Goal: Task Accomplishment & Management: Complete application form

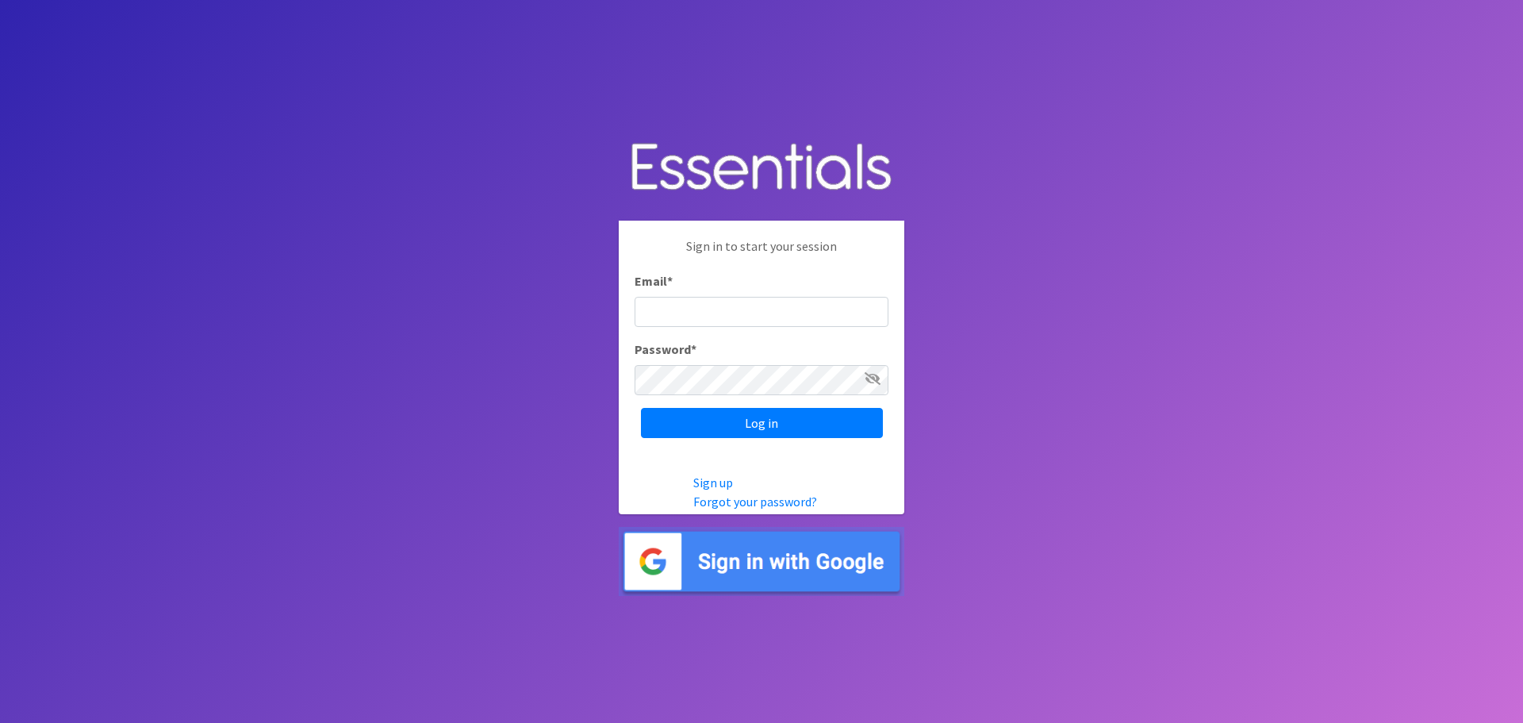
click at [801, 309] on input "Email *" at bounding box center [762, 312] width 254 height 30
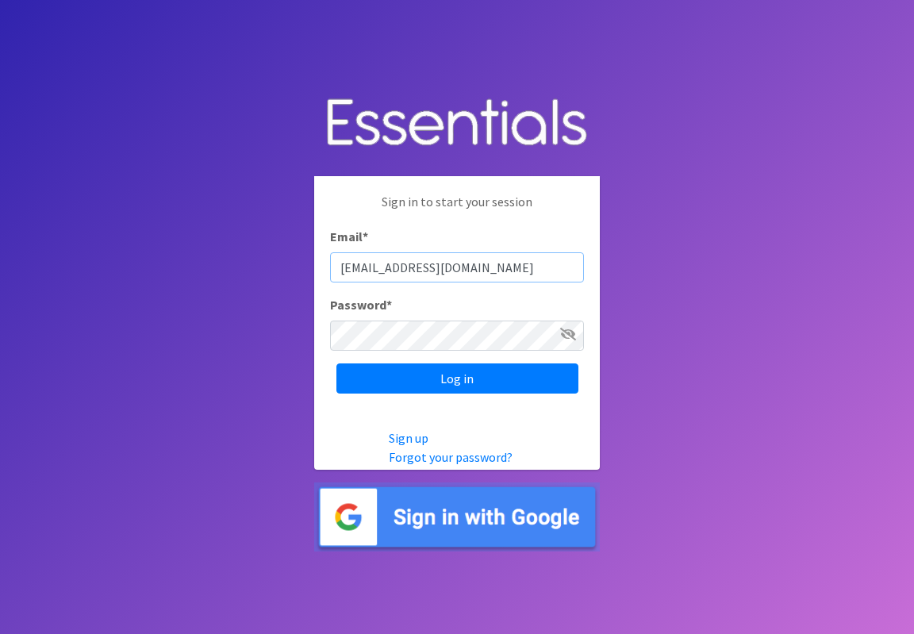
type input "[EMAIL_ADDRESS][DOMAIN_NAME]"
click at [336, 363] on input "Log in" at bounding box center [457, 378] width 242 height 30
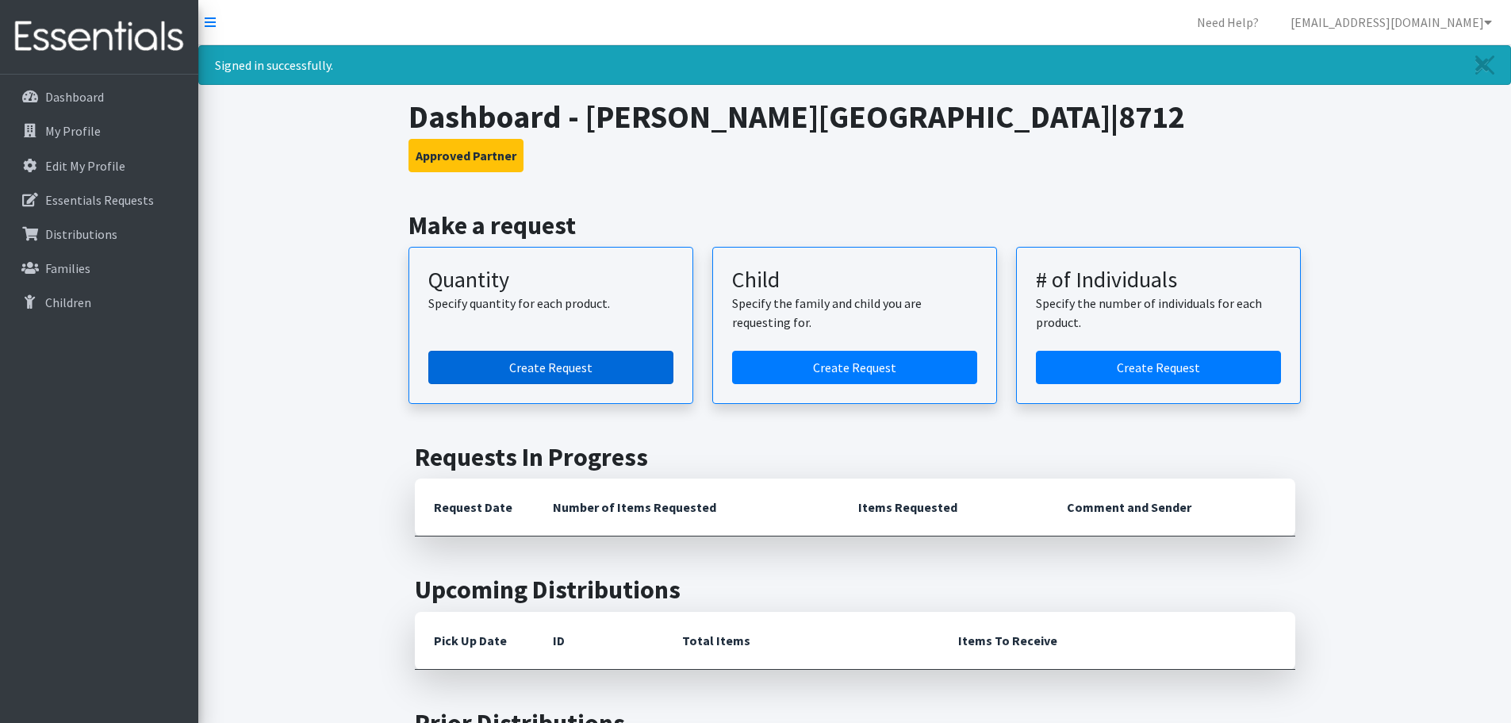
click at [567, 380] on link "Create Request" at bounding box center [550, 367] width 245 height 33
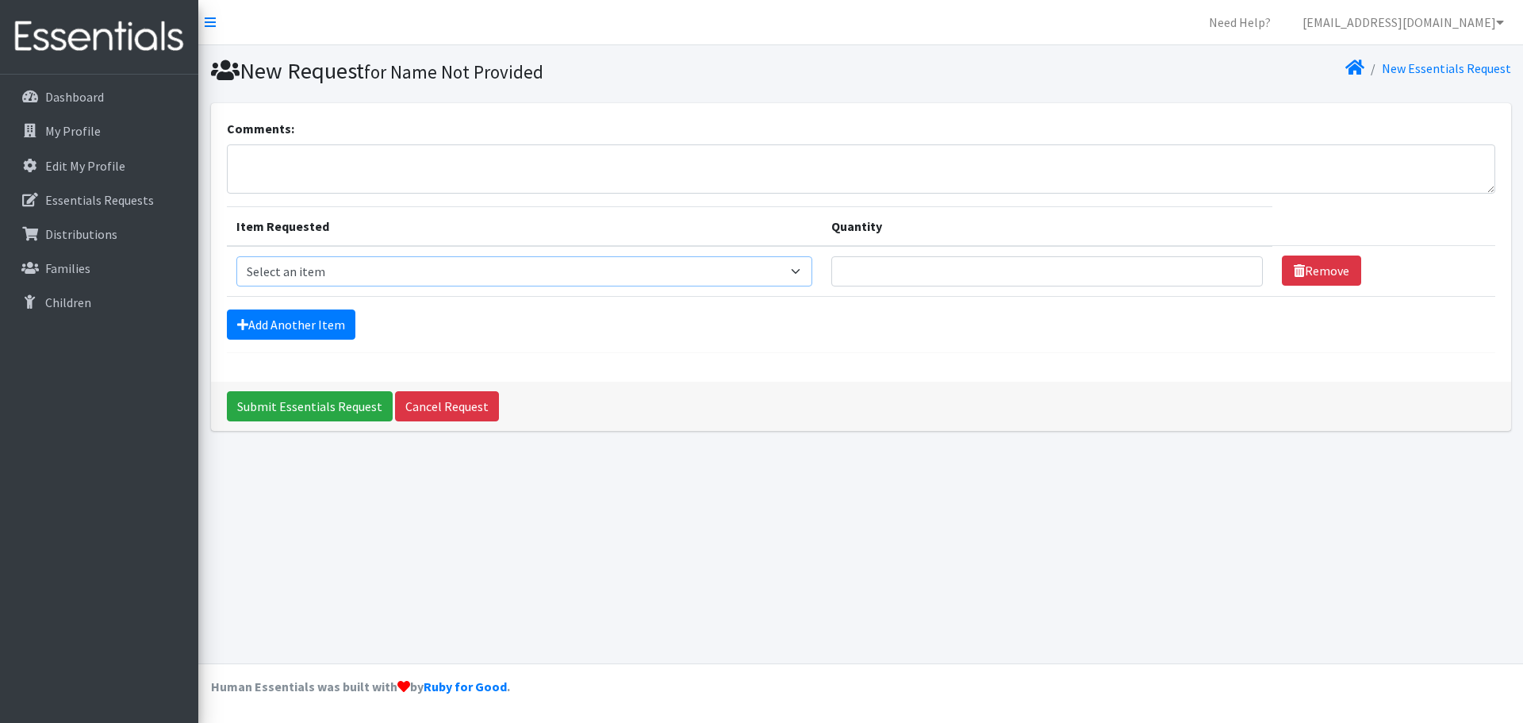
click at [574, 284] on select "Select an item Fly&Dry Potty Kit- 2T/3T Boy Fly&Dry Potty Kit- 2T/3T Girl Kids …" at bounding box center [524, 271] width 577 height 30
click at [426, 406] on link "Cancel Request" at bounding box center [447, 406] width 104 height 30
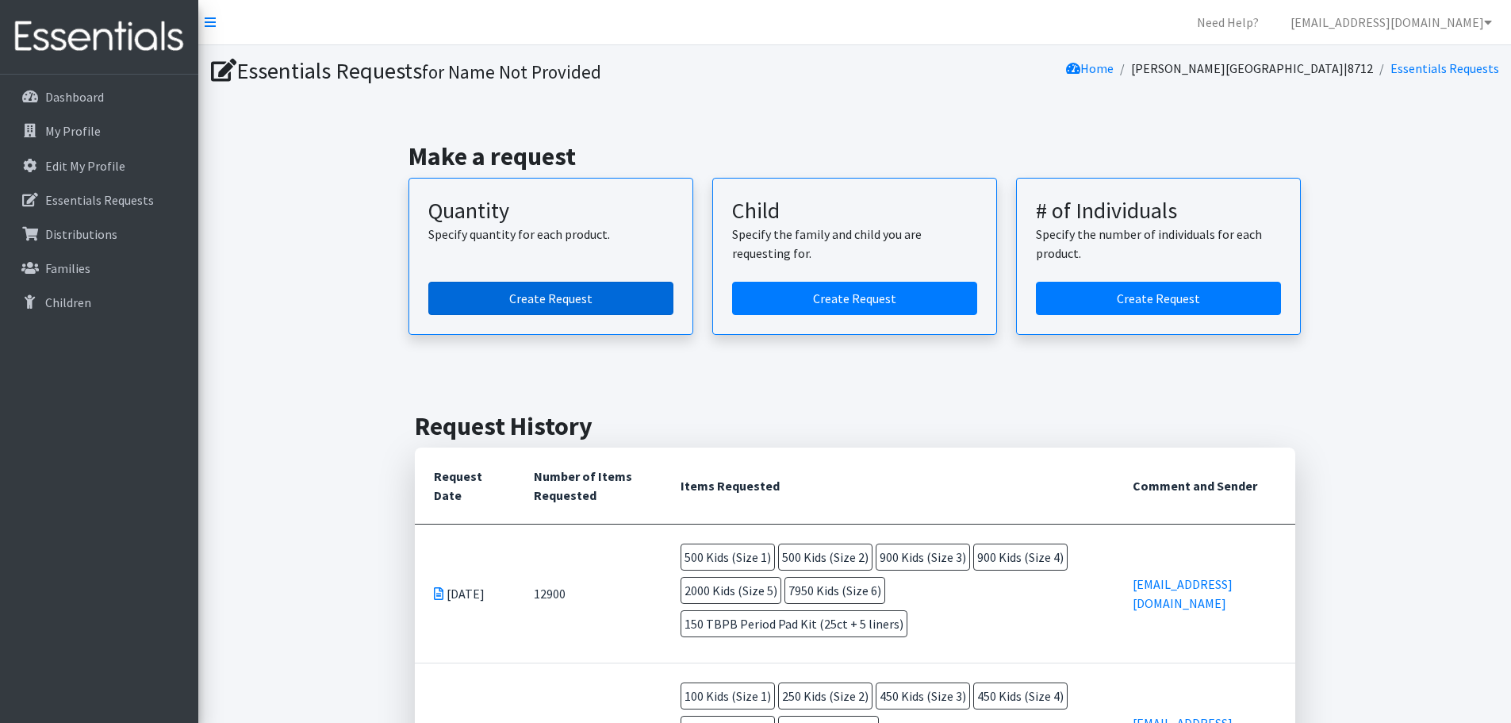
click at [597, 303] on link "Create Request" at bounding box center [550, 298] width 245 height 33
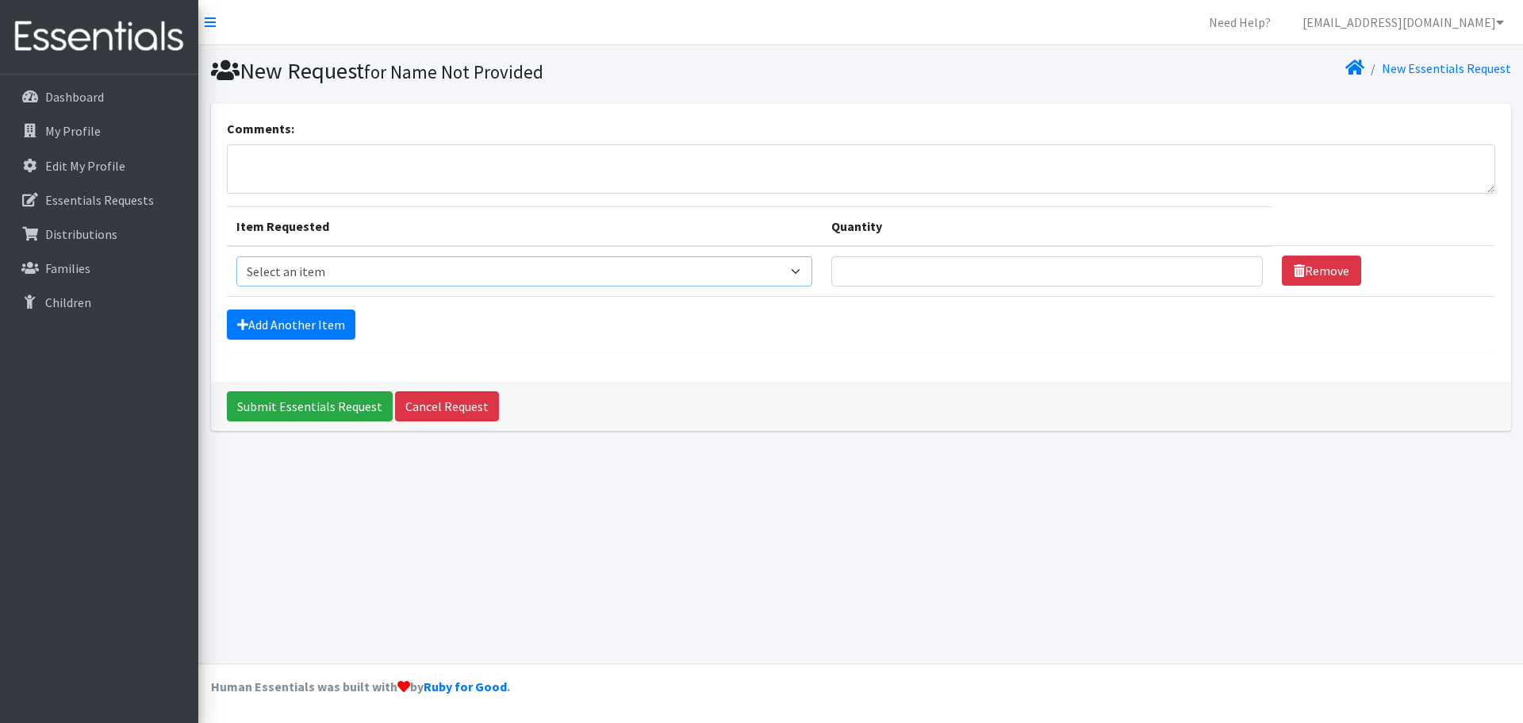
click at [588, 269] on select "Select an item Fly&Dry Potty Kit- 2T/3T Boy Fly&Dry Potty Kit- 2T/3T Girl Kids …" at bounding box center [524, 271] width 577 height 30
select select "1201"
click at [236, 256] on select "Select an item Fly&Dry Potty Kit- 2T/3T Boy Fly&Dry Potty Kit- 2T/3T Girl Kids …" at bounding box center [524, 271] width 577 height 30
click at [895, 266] on input "Quantity" at bounding box center [1048, 271] width 432 height 30
type input "1"
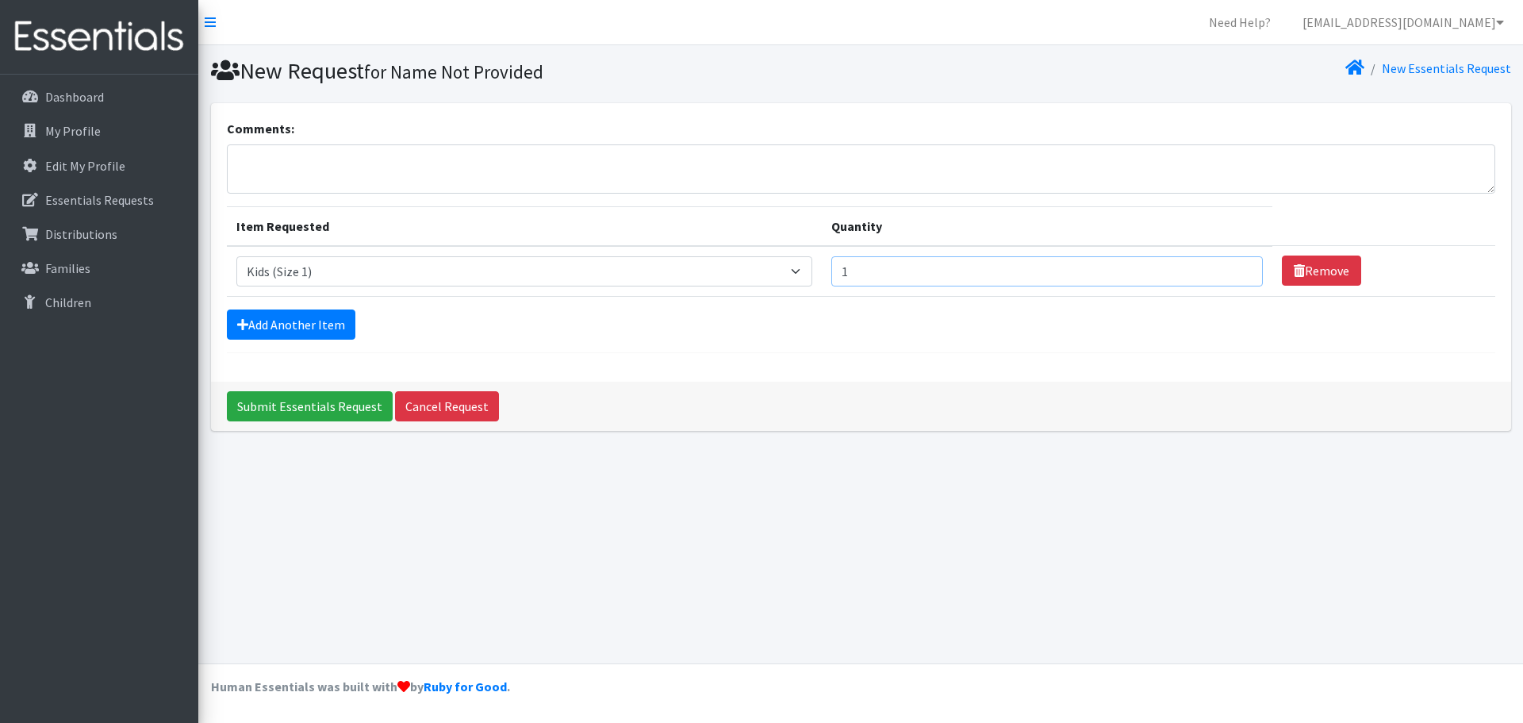
click at [1229, 267] on input "1" at bounding box center [1048, 271] width 432 height 30
click at [947, 263] on input "Quantity" at bounding box center [1048, 271] width 432 height 30
type input "4"
type input "3"
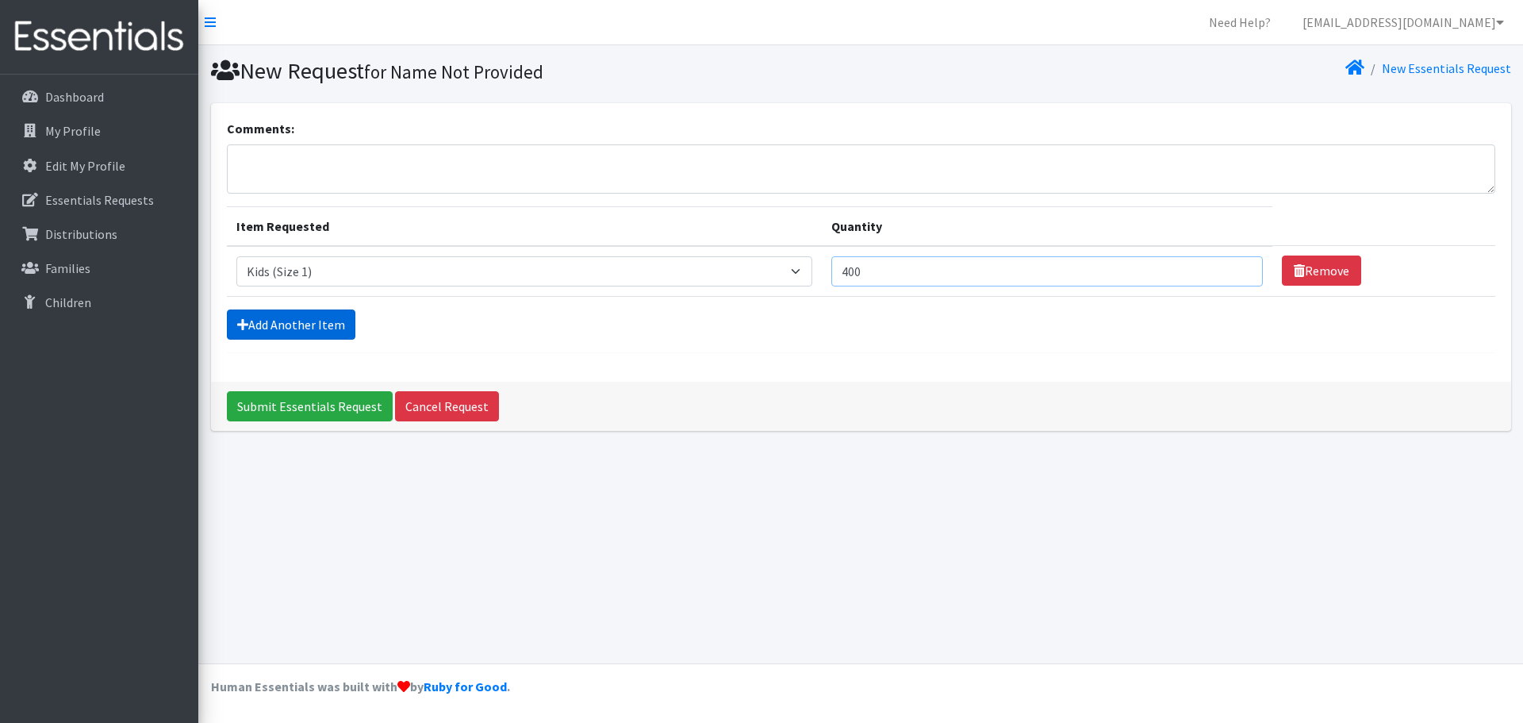
type input "400"
click at [320, 316] on link "Add Another Item" at bounding box center [291, 324] width 129 height 30
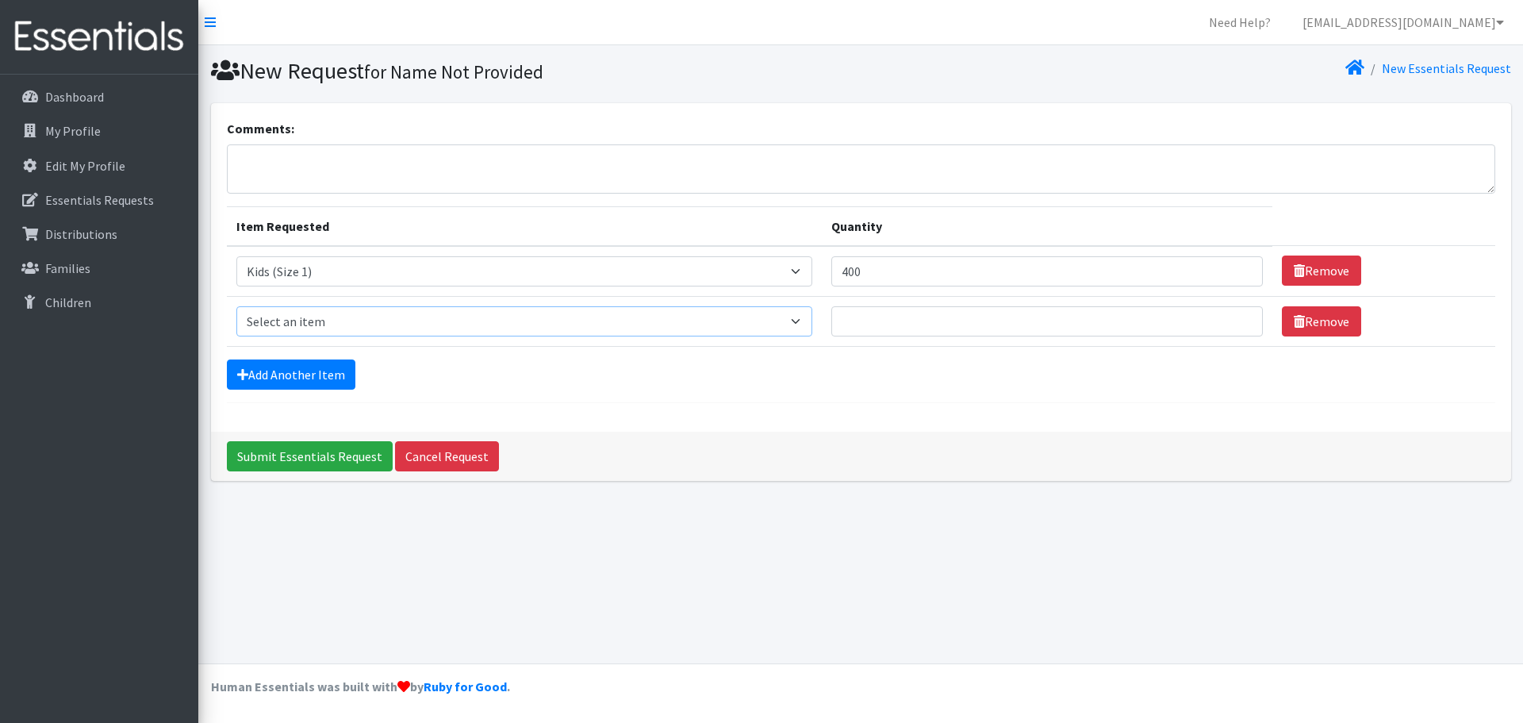
click at [463, 307] on select "Select an item Fly&Dry Potty Kit- 2T/3T Boy Fly&Dry Potty Kit- 2T/3T Girl Kids …" at bounding box center [524, 321] width 577 height 30
select select "1202"
click at [236, 306] on select "Select an item Fly&Dry Potty Kit- 2T/3T Boy Fly&Dry Potty Kit- 2T/3T Girl Kids …" at bounding box center [524, 321] width 577 height 30
click at [966, 317] on input "Quantity" at bounding box center [1048, 321] width 432 height 30
type input "4"
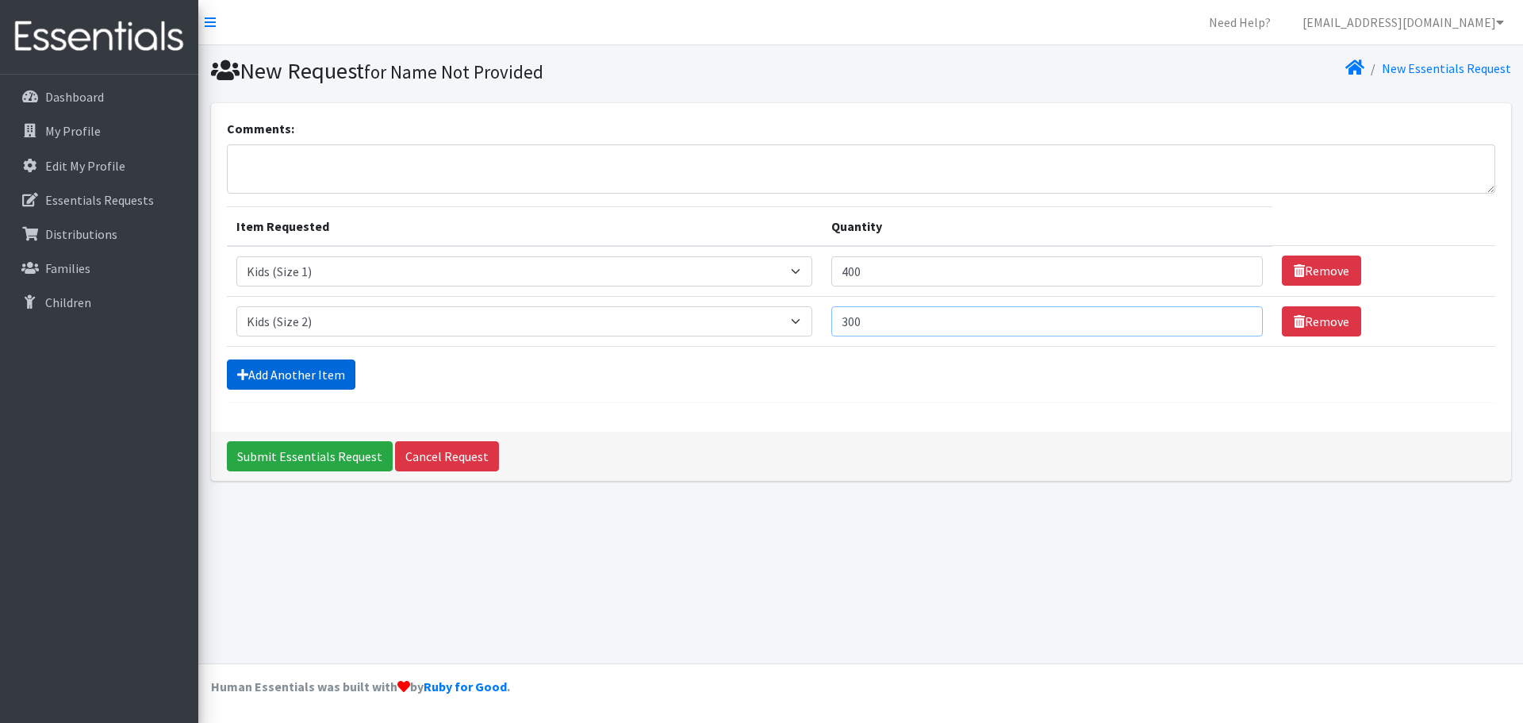
type input "300"
click at [280, 376] on link "Add Another Item" at bounding box center [291, 374] width 129 height 30
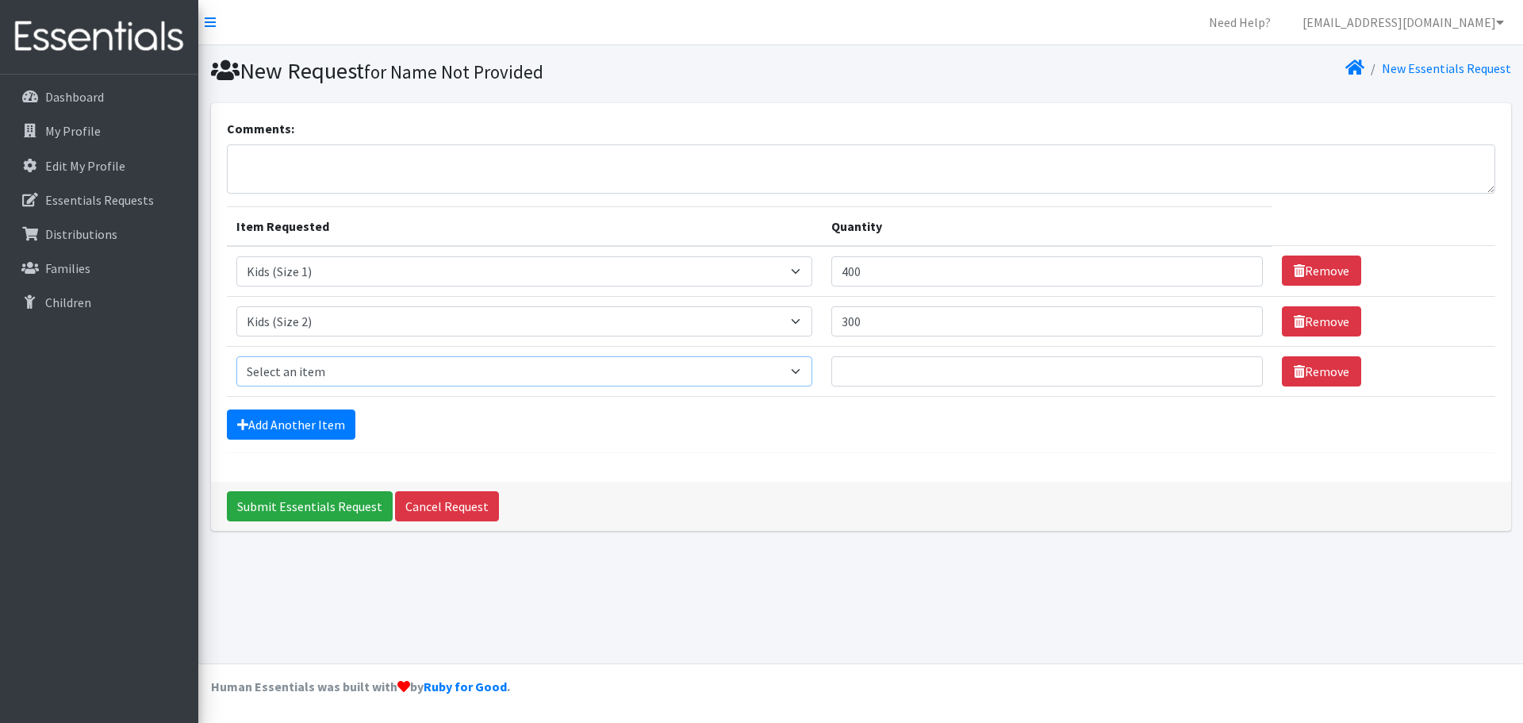
click at [288, 378] on select "Select an item Fly&Dry Potty Kit- 2T/3T Boy Fly&Dry Potty Kit- 2T/3T Girl Kids …" at bounding box center [524, 371] width 577 height 30
select select "1221"
click at [236, 356] on select "Select an item Fly&Dry Potty Kit- 2T/3T Boy Fly&Dry Potty Kit- 2T/3T Girl Kids …" at bounding box center [524, 371] width 577 height 30
click at [912, 373] on input "Quantity" at bounding box center [1048, 371] width 432 height 30
click at [321, 409] on link "Add Another Item" at bounding box center [291, 424] width 129 height 30
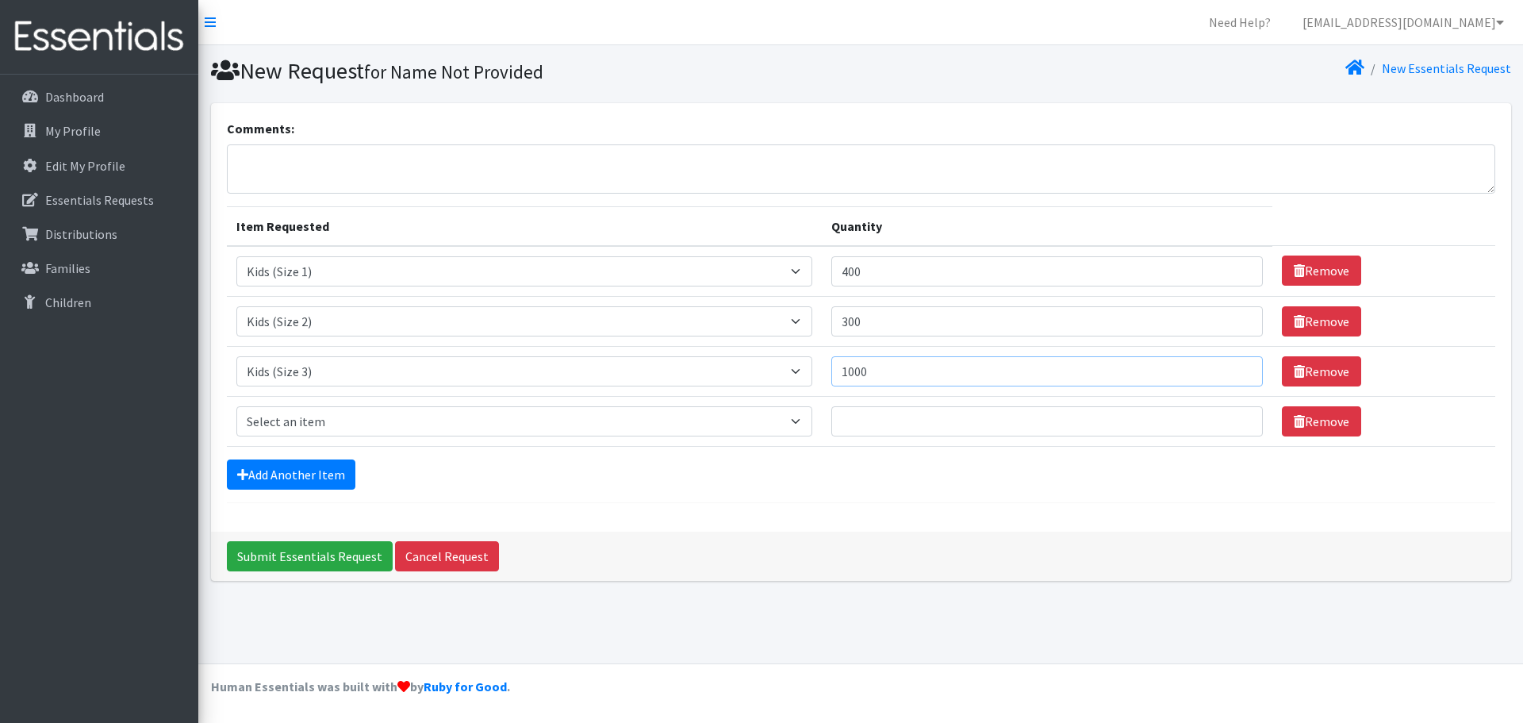
click at [885, 372] on input "1000" at bounding box center [1048, 371] width 432 height 30
type input "1050"
click at [712, 425] on select "Select an item Fly&Dry Potty Kit- 2T/3T Boy Fly&Dry Potty Kit- 2T/3T Girl Kids …" at bounding box center [524, 421] width 577 height 30
select select "1213"
click at [236, 406] on select "Select an item Fly&Dry Potty Kit- 2T/3T Boy Fly&Dry Potty Kit- 2T/3T Girl Kids …" at bounding box center [524, 421] width 577 height 30
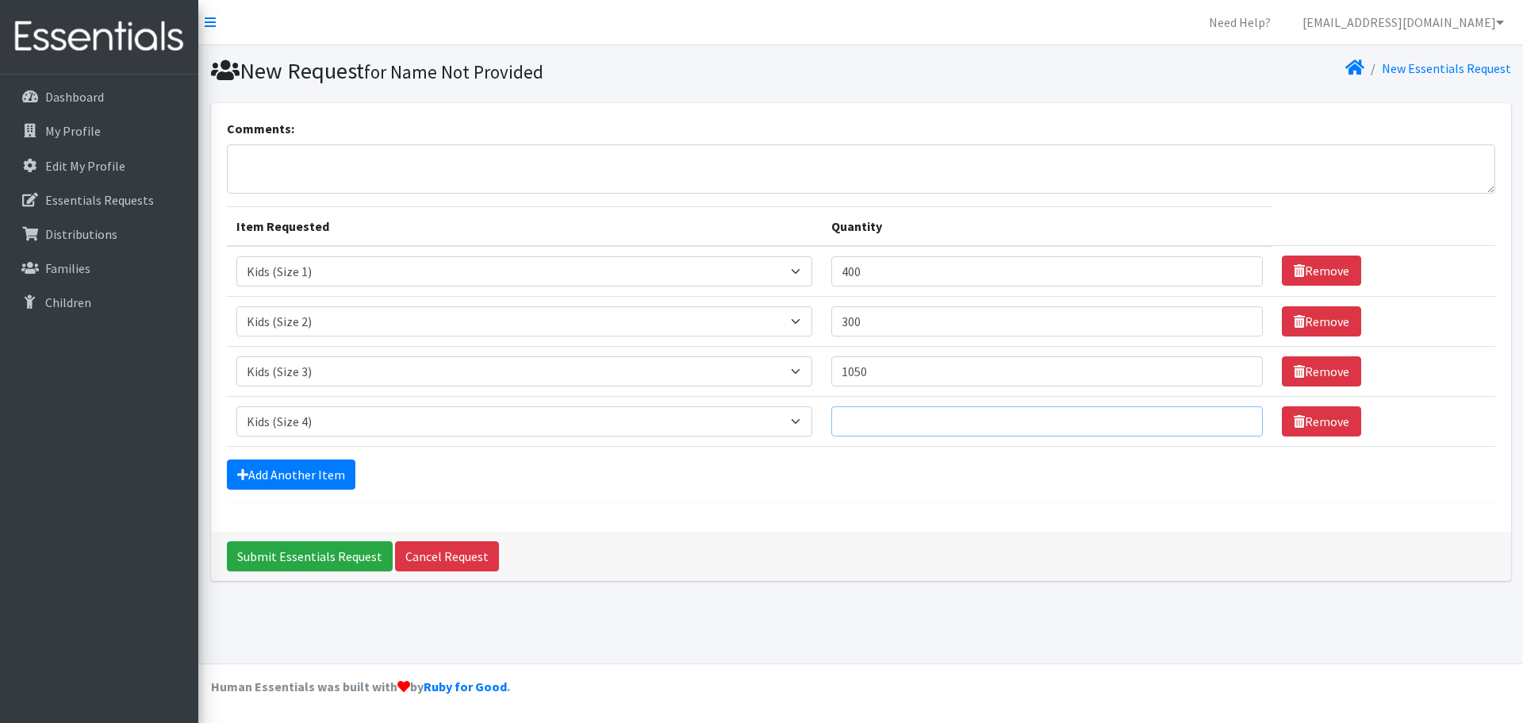
click at [892, 420] on input "Quantity" at bounding box center [1048, 421] width 432 height 30
type input "1050"
click at [291, 475] on link "Add Another Item" at bounding box center [291, 474] width 129 height 30
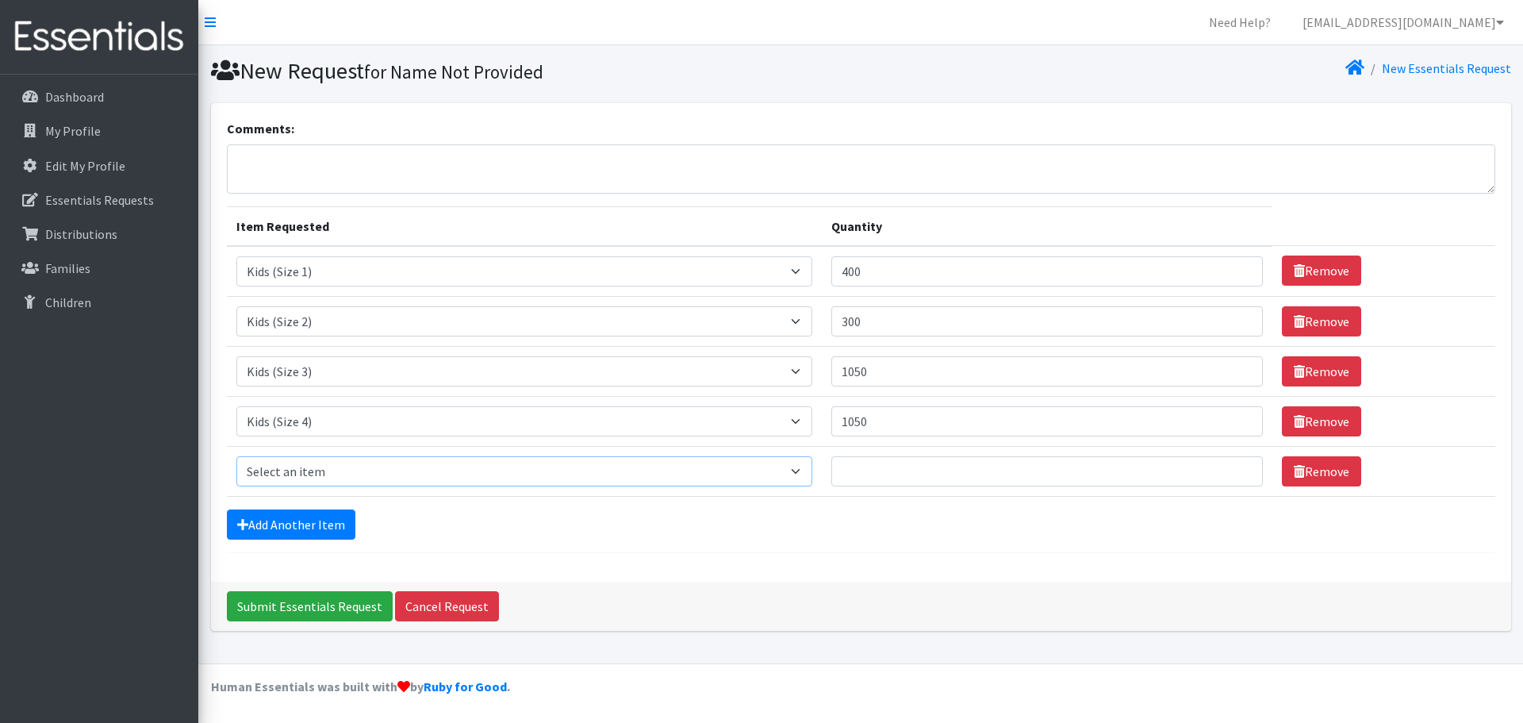
click at [308, 476] on select "Select an item Fly&Dry Potty Kit- 2T/3T Boy Fly&Dry Potty Kit- 2T/3T Girl Kids …" at bounding box center [524, 471] width 577 height 30
select select "1214"
click at [236, 456] on select "Select an item Fly&Dry Potty Kit- 2T/3T Boy Fly&Dry Potty Kit- 2T/3T Girl Kids …" at bounding box center [524, 471] width 577 height 30
click at [866, 474] on input "Quantity" at bounding box center [1048, 471] width 432 height 30
type input "2000"
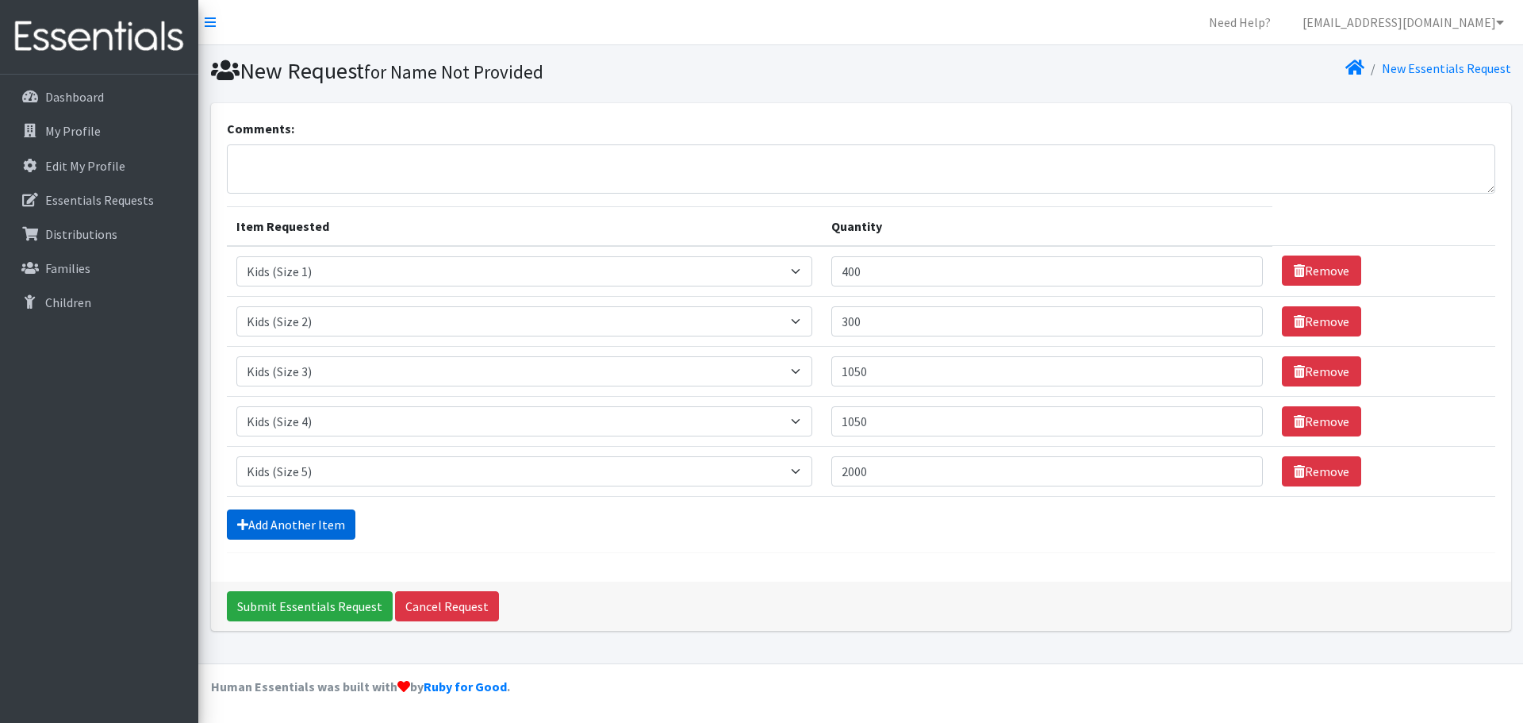
click at [318, 513] on link "Add Another Item" at bounding box center [291, 524] width 129 height 30
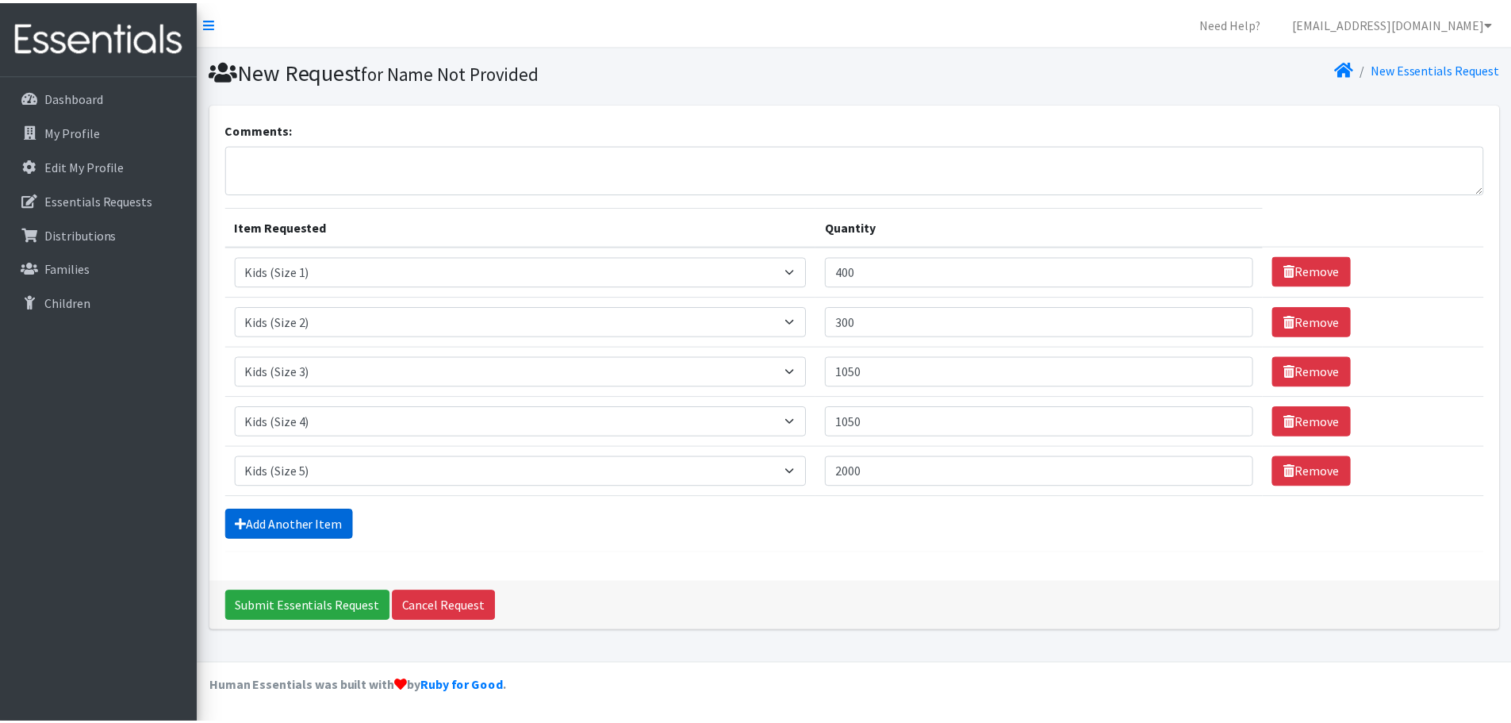
scroll to position [30, 0]
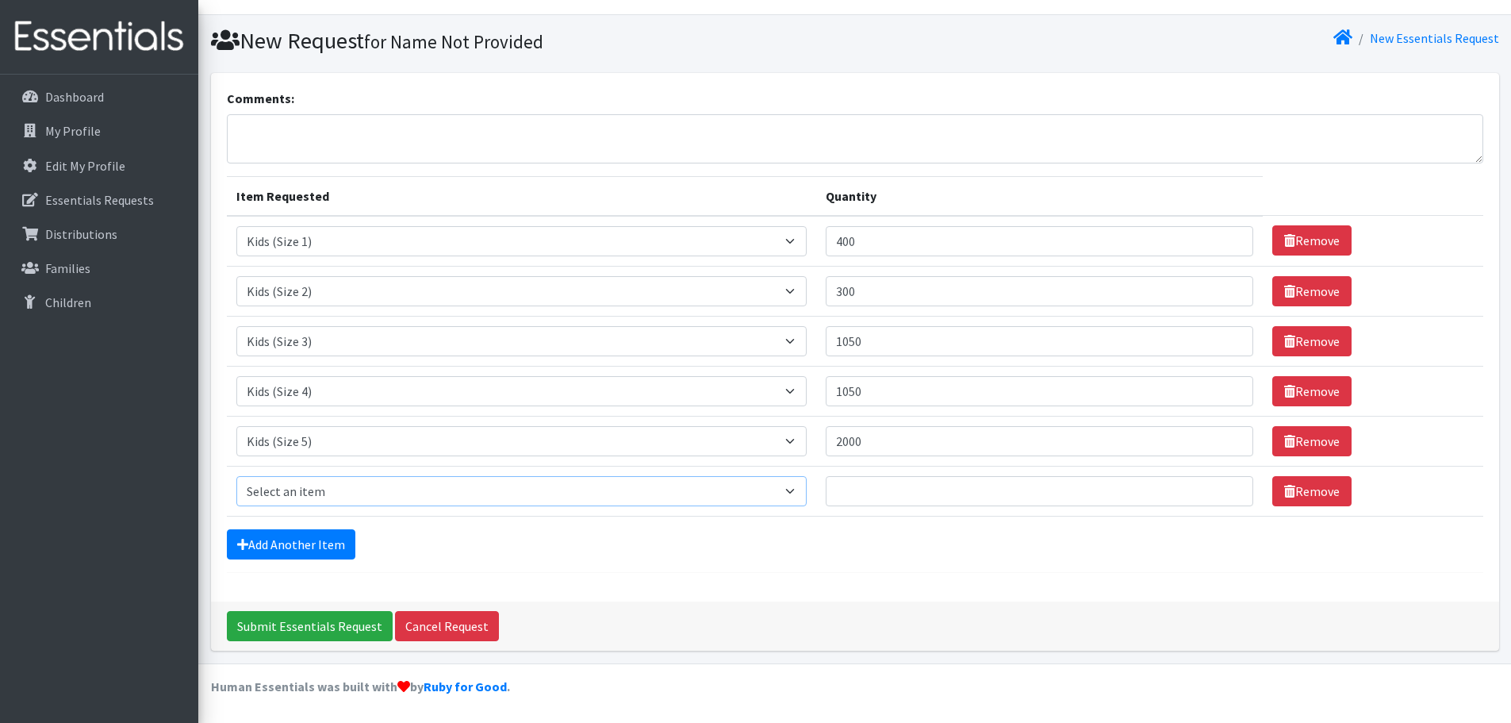
click at [311, 498] on select "Select an item Fly&Dry Potty Kit- 2T/3T Boy Fly&Dry Potty Kit- 2T/3T Girl Kids …" at bounding box center [521, 491] width 571 height 30
select select "1216"
click at [236, 476] on select "Select an item Fly&Dry Potty Kit- 2T/3T Boy Fly&Dry Potty Kit- 2T/3T Girl Kids …" at bounding box center [521, 491] width 571 height 30
click at [852, 493] on input "Quantity" at bounding box center [1039, 491] width 427 height 30
type input "8"
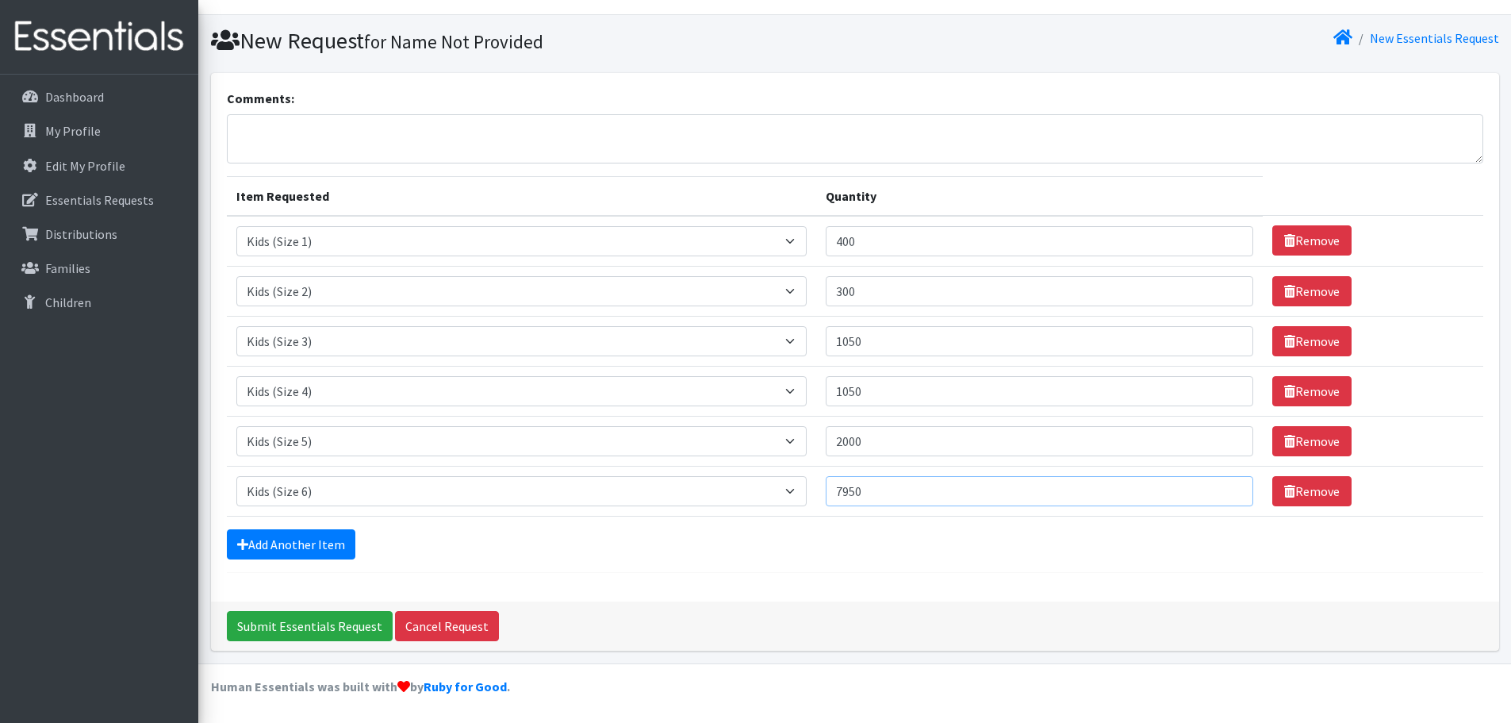
type input "7950"
click at [860, 563] on form "Comments: Item Requested Quantity Item Requested Select an item Fly&Dry Potty K…" at bounding box center [855, 331] width 1257 height 484
click at [281, 533] on link "Add Another Item" at bounding box center [291, 544] width 129 height 30
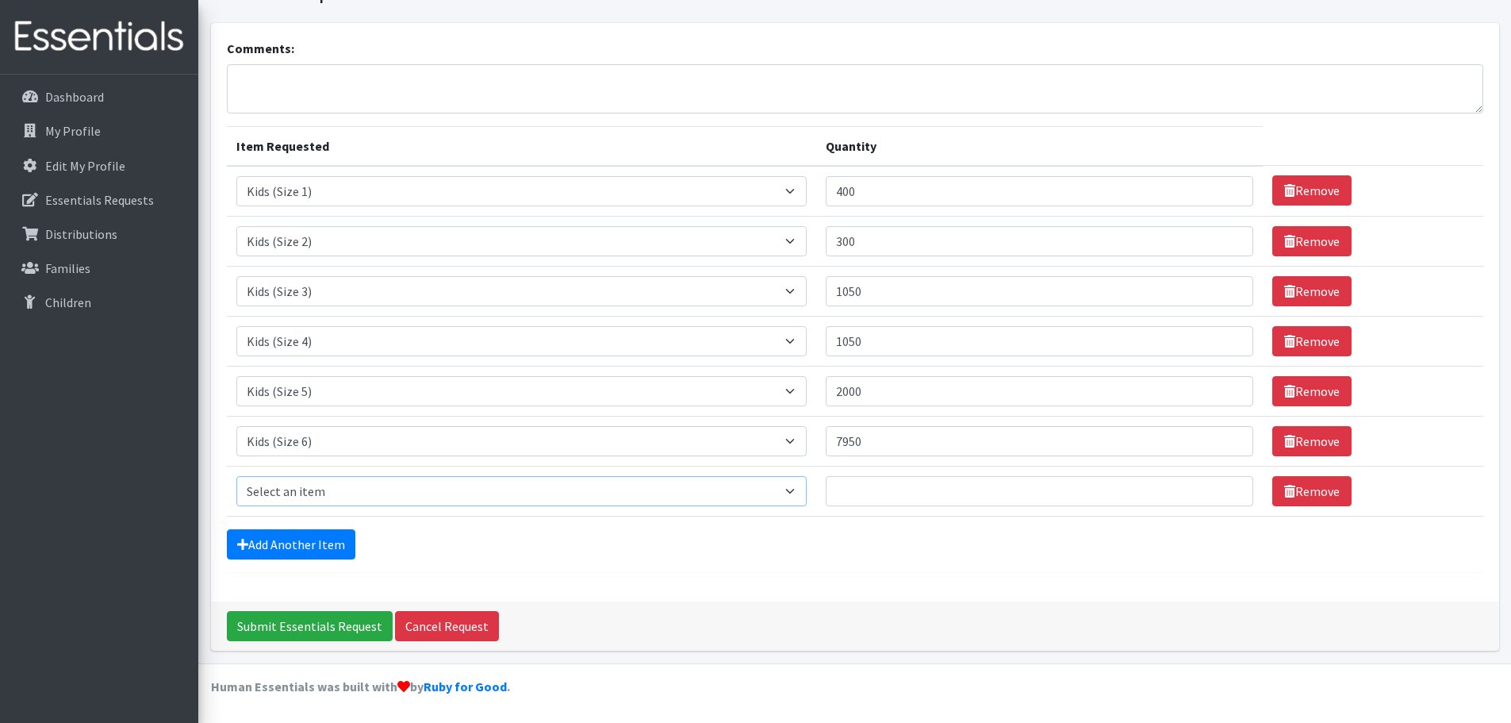
click at [290, 480] on select "Select an item Fly&Dry Potty Kit- 2T/3T Boy Fly&Dry Potty Kit- 2T/3T Girl Kids …" at bounding box center [521, 491] width 571 height 30
select select "15347"
click at [236, 476] on select "Select an item Fly&Dry Potty Kit- 2T/3T Boy Fly&Dry Potty Kit- 2T/3T Girl Kids …" at bounding box center [521, 491] width 571 height 30
click at [845, 482] on input "Quantity" at bounding box center [1039, 491] width 427 height 30
type input "150"
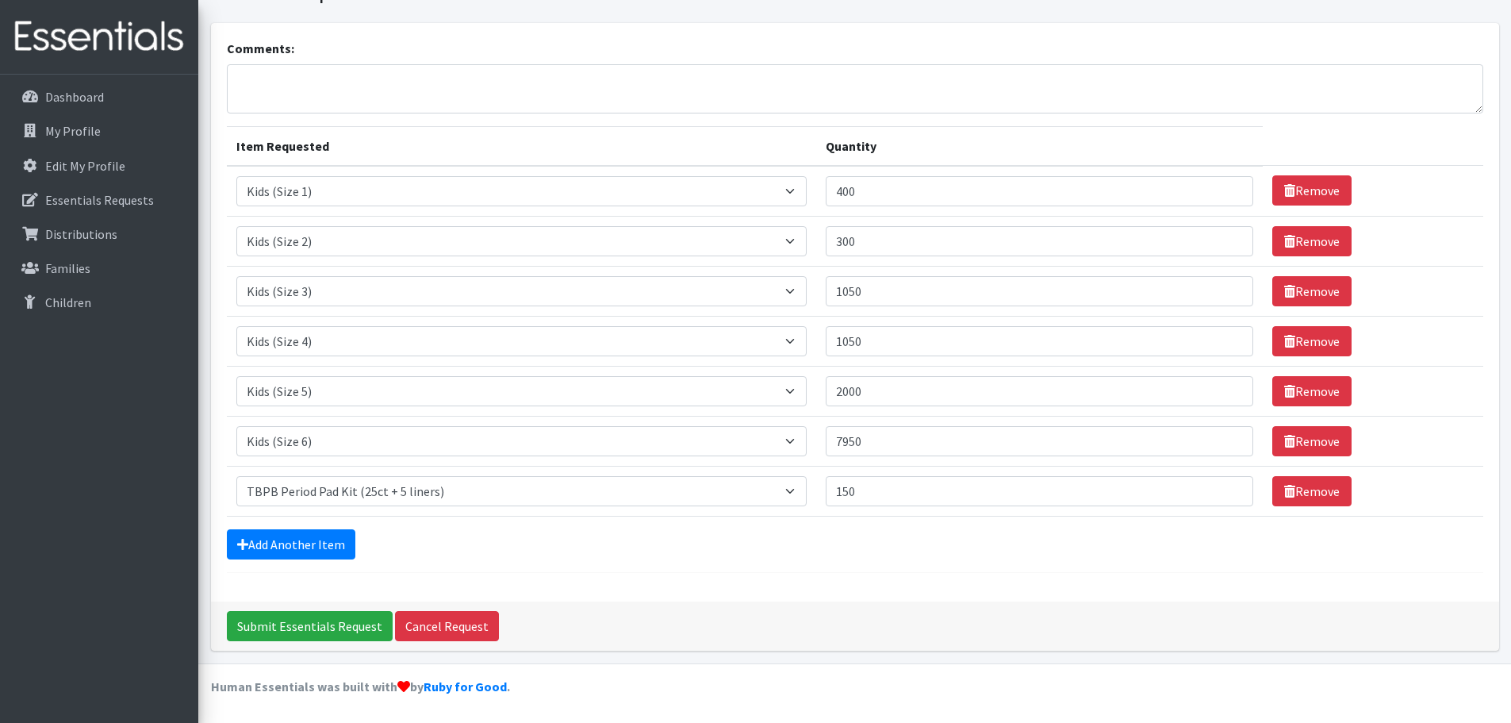
click at [875, 556] on div "Add Another Item" at bounding box center [855, 544] width 1257 height 30
click at [847, 195] on input "400" at bounding box center [1039, 191] width 427 height 30
type input "300"
click at [869, 294] on input "1050" at bounding box center [1039, 291] width 427 height 30
type input "1100"
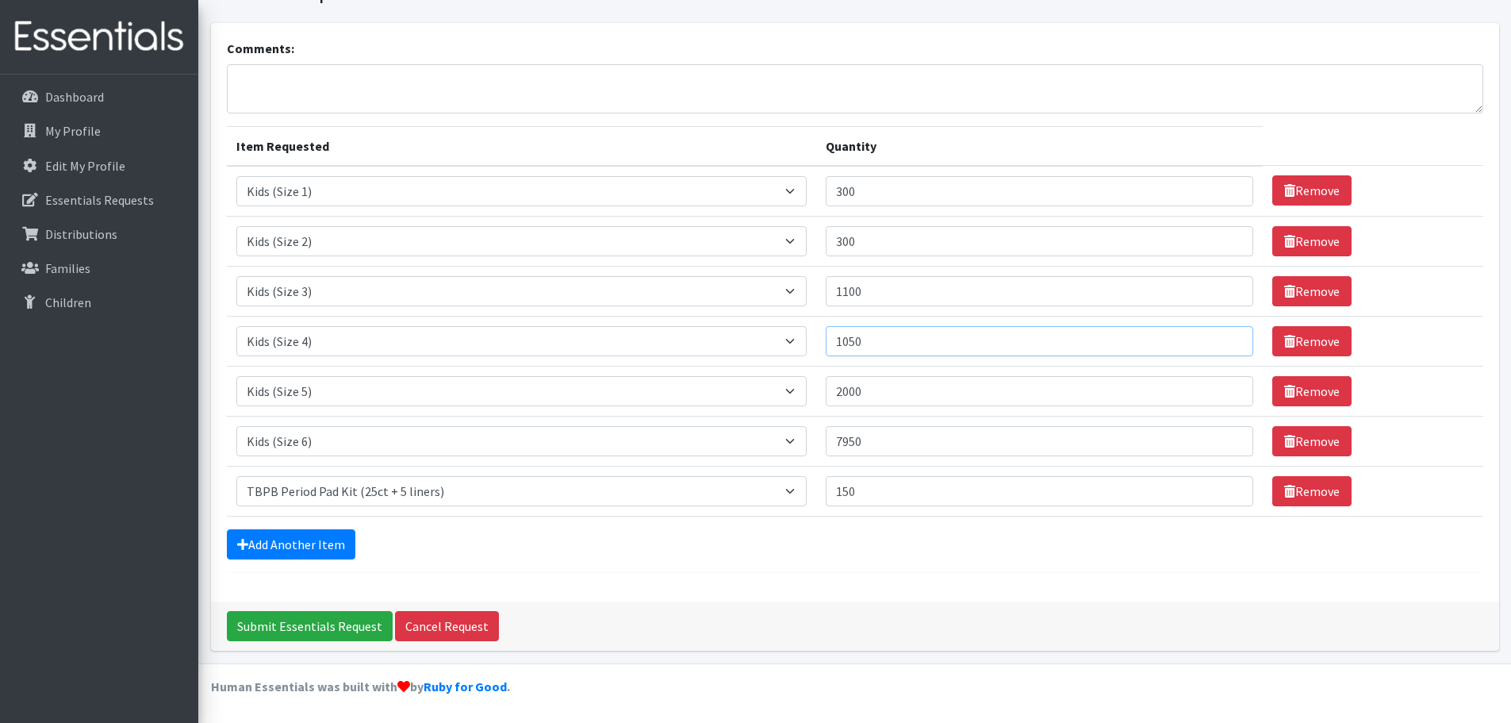
click at [869, 336] on input "1050" at bounding box center [1039, 341] width 427 height 30
type input "1100"
click at [913, 379] on input "2000" at bounding box center [1039, 391] width 427 height 30
click at [809, 541] on div "Add Another Item" at bounding box center [855, 544] width 1257 height 30
click at [294, 624] on input "Submit Essentials Request" at bounding box center [310, 626] width 166 height 30
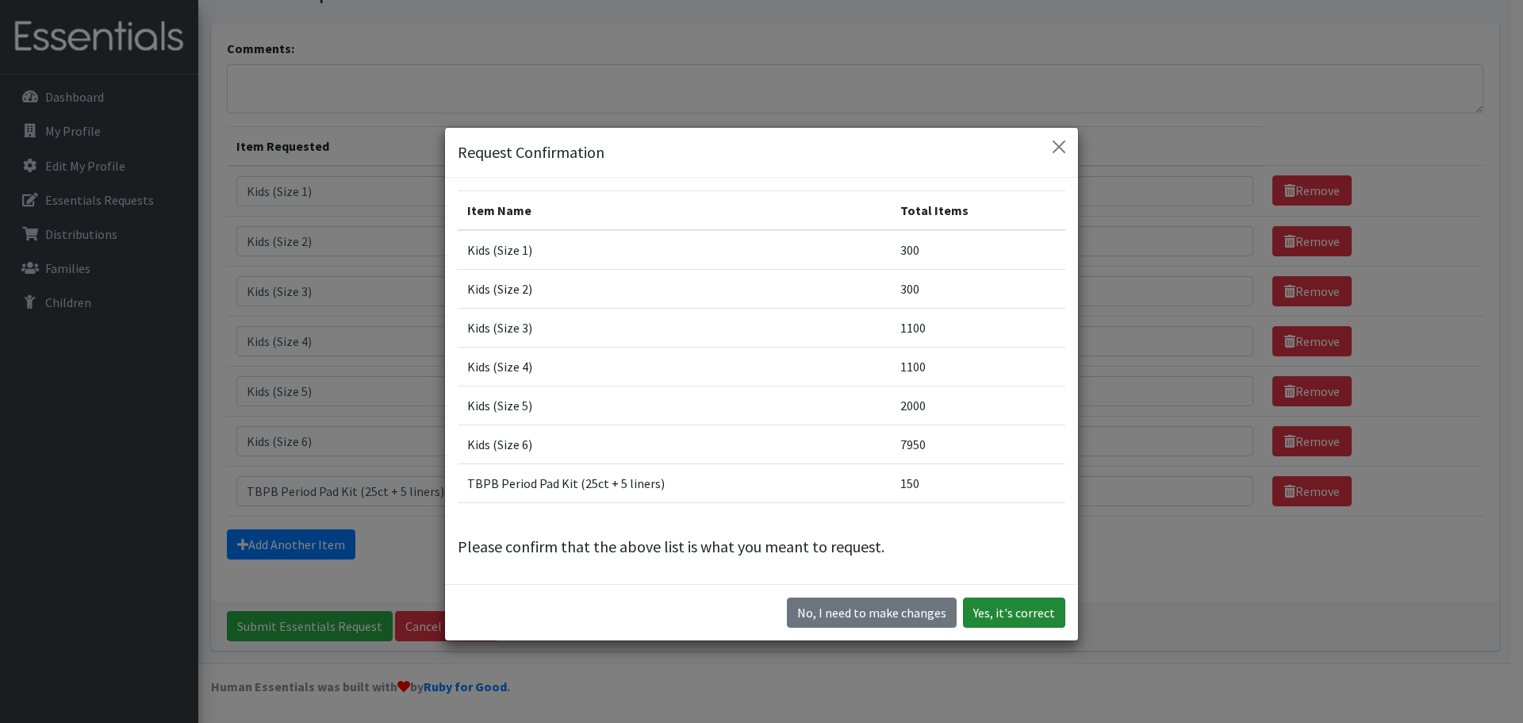
click at [1016, 609] on button "Yes, it's correct" at bounding box center [1014, 612] width 102 height 30
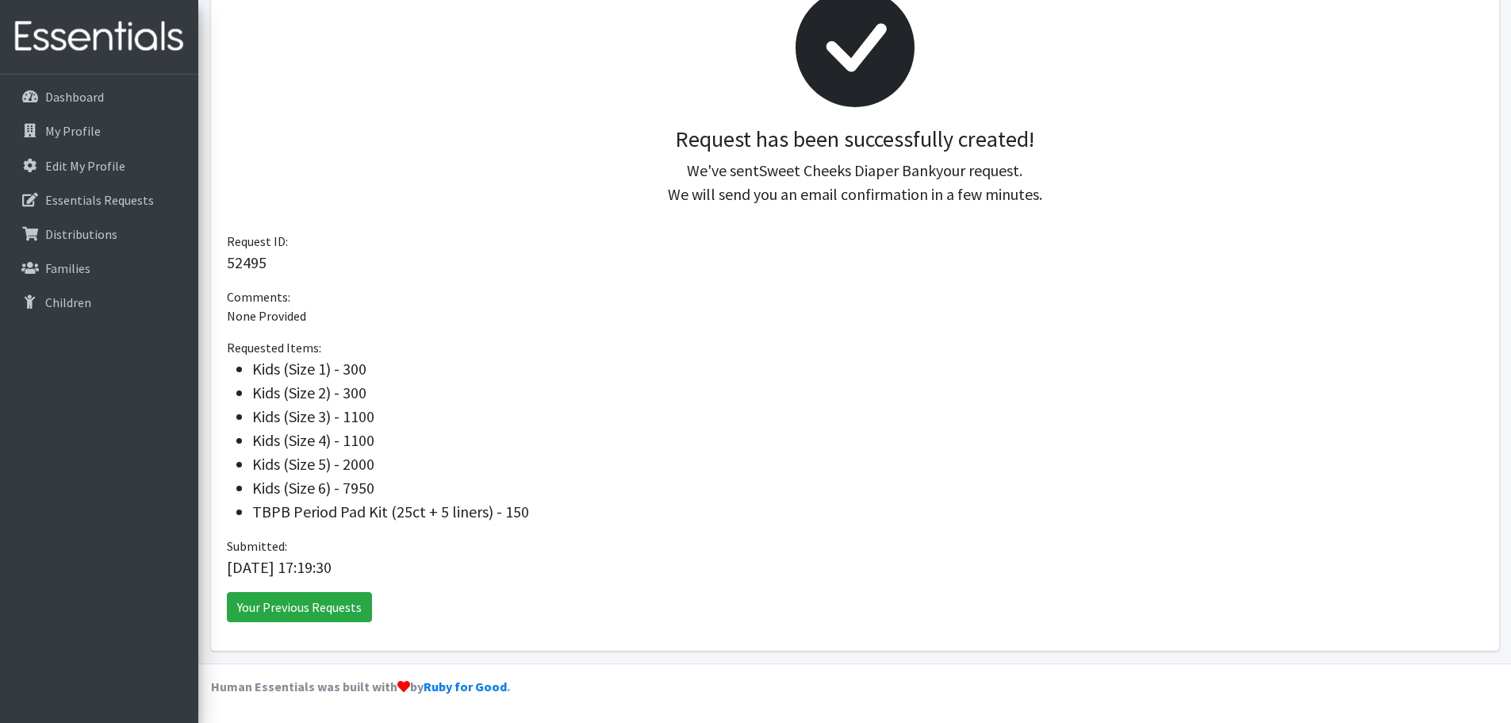
scroll to position [149, 0]
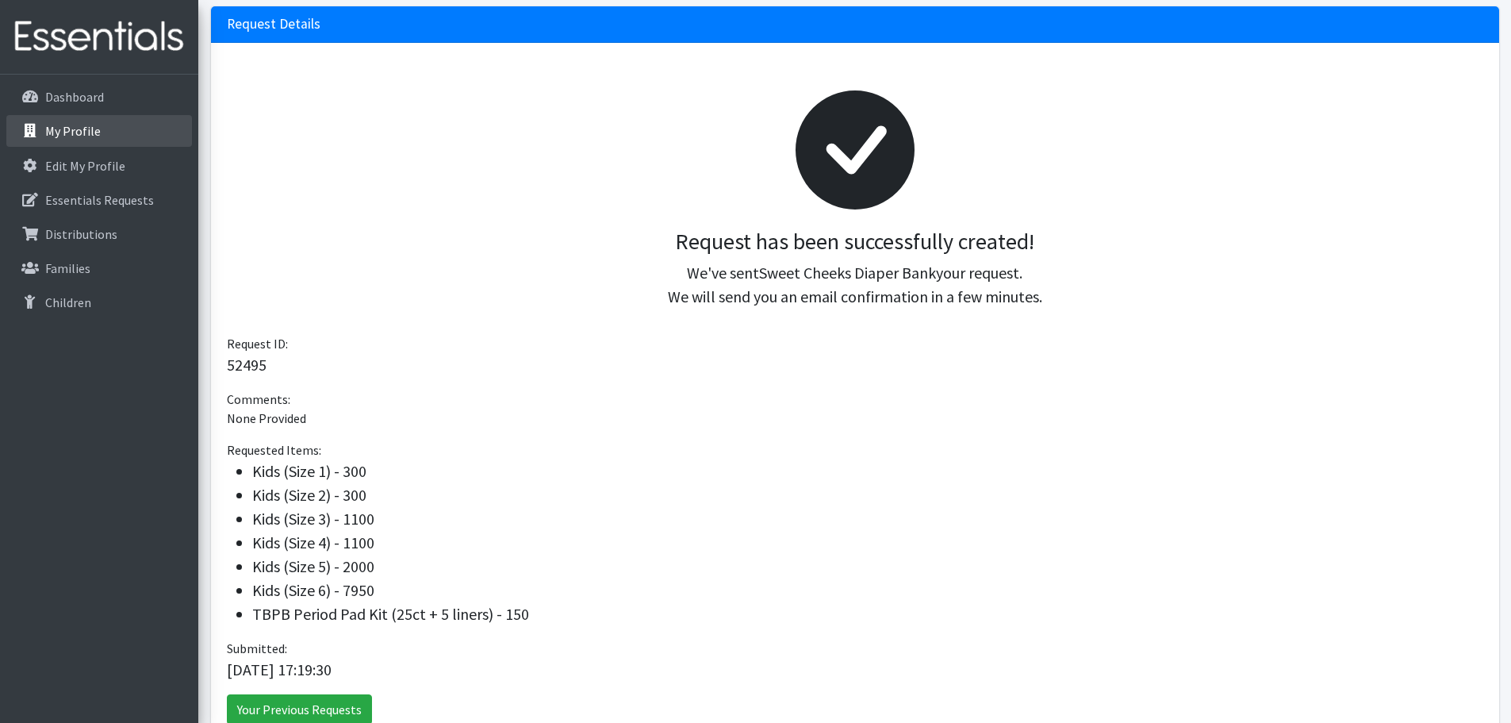
click at [119, 146] on link "My Profile" at bounding box center [99, 131] width 186 height 32
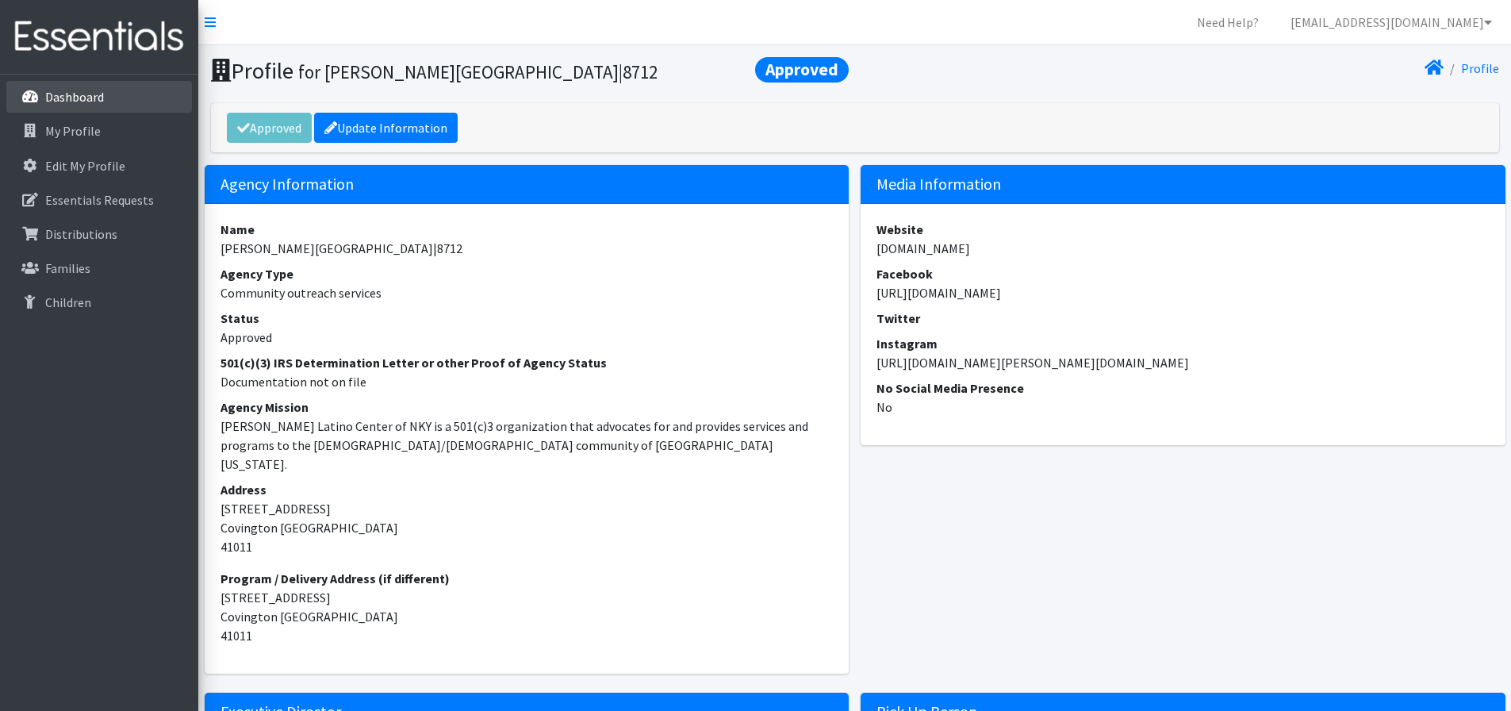
click at [85, 96] on p "Dashboard" at bounding box center [74, 97] width 59 height 16
